Goal: Browse casually: Explore the website without a specific task or goal

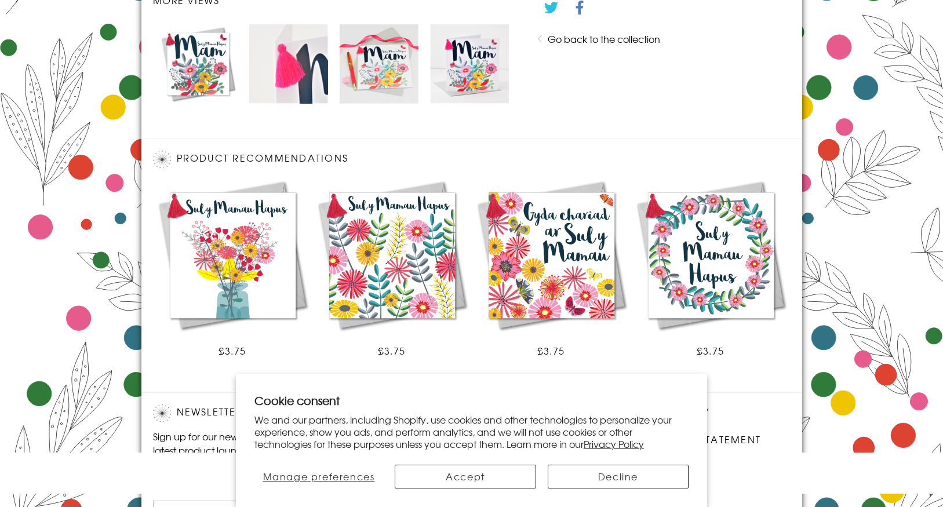
scroll to position [688, 0]
